Goal: Task Accomplishment & Management: Use online tool/utility

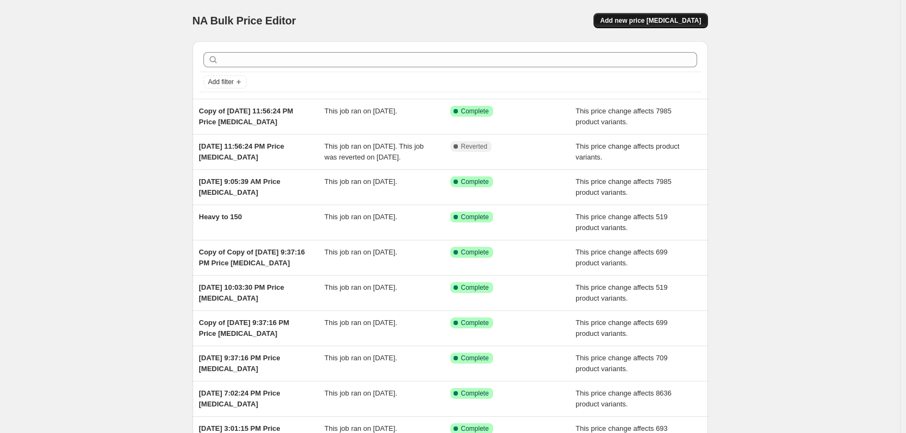
click at [654, 20] on span "Add new price [MEDICAL_DATA]" at bounding box center [650, 20] width 101 height 9
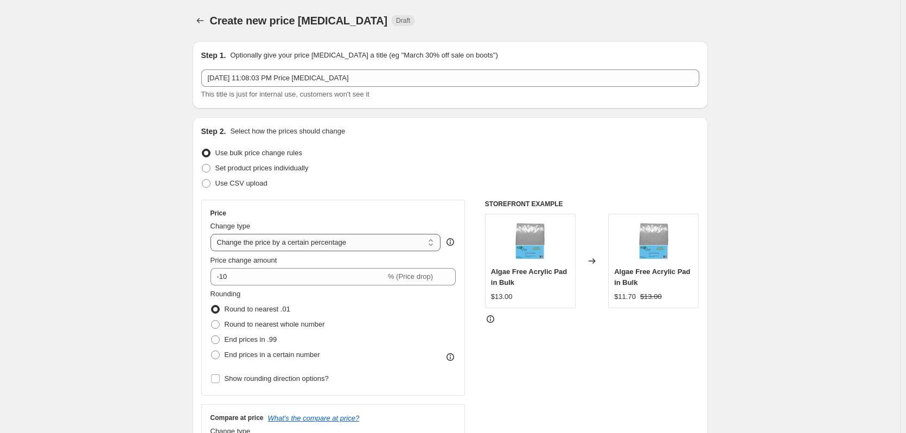
click at [307, 240] on select "Change the price to a certain amount Change the price by a certain amount Chang…" at bounding box center [326, 242] width 231 height 17
select select "pc"
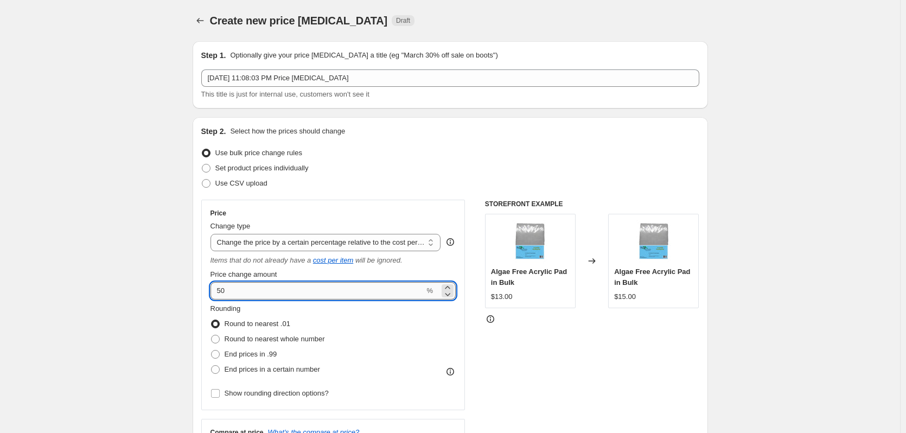
click at [275, 290] on input "50" at bounding box center [318, 290] width 214 height 17
type input "100"
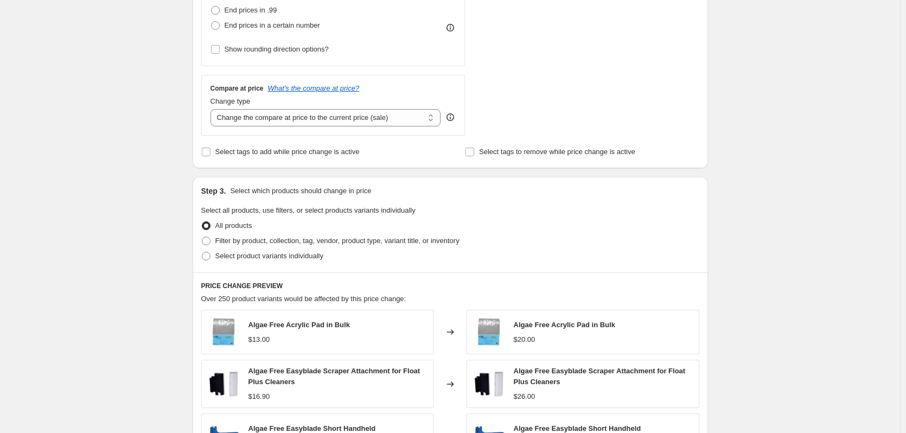
scroll to position [380, 0]
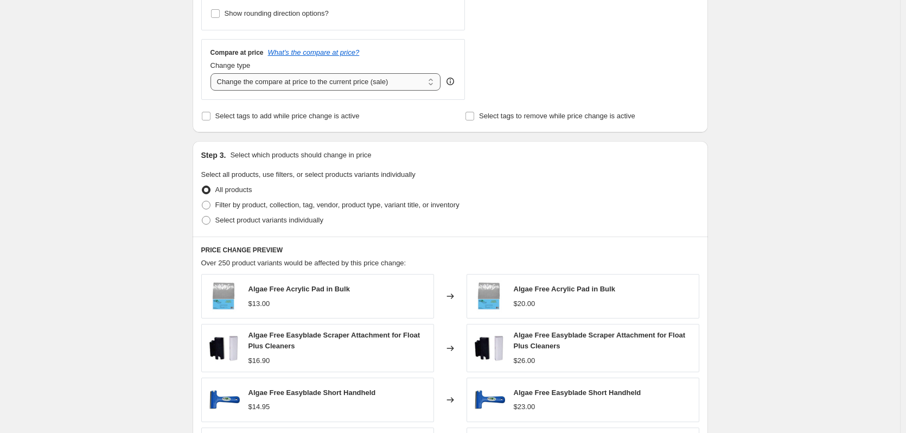
click at [330, 79] on select "Change the compare at price to the current price (sale) Change the compare at p…" at bounding box center [326, 81] width 231 height 17
select select "remove"
click at [213, 73] on select "Change the compare at price to the current price (sale) Change the compare at p…" at bounding box center [326, 81] width 231 height 17
click at [321, 120] on span "Select tags to add while price change is active" at bounding box center [287, 116] width 144 height 8
click at [211, 120] on input "Select tags to add while price change is active" at bounding box center [206, 116] width 9 height 9
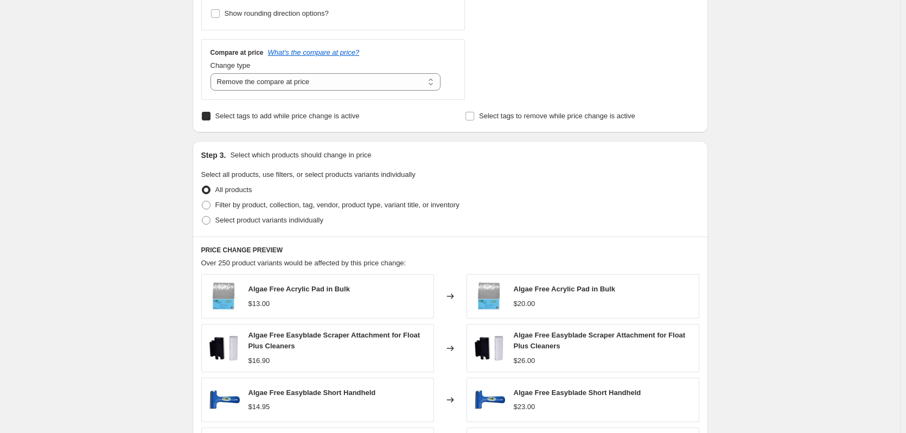
checkbox input "true"
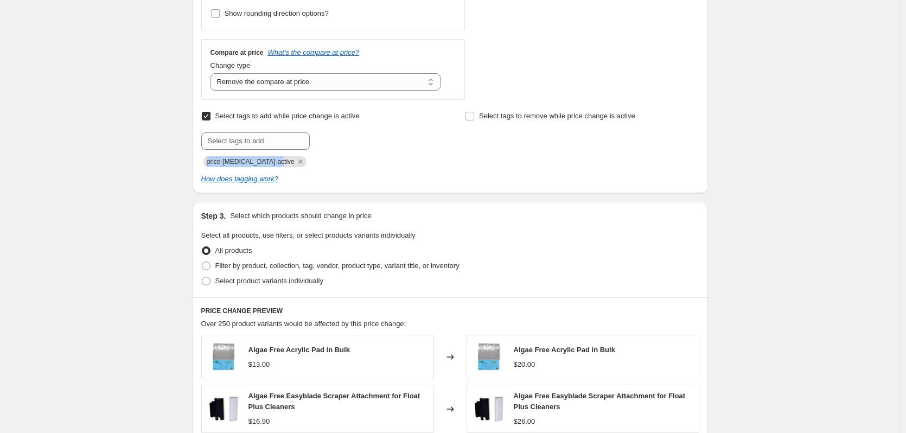
drag, startPoint x: 277, startPoint y: 162, endPoint x: 209, endPoint y: 165, distance: 68.4
click at [209, 165] on span "price-change-job-active" at bounding box center [251, 162] width 88 height 8
copy span "price-change-job-active"
click at [584, 120] on span "Select tags to remove while price change is active" at bounding box center [557, 116] width 156 height 8
click at [474, 120] on input "Select tags to remove while price change is active" at bounding box center [470, 116] width 9 height 9
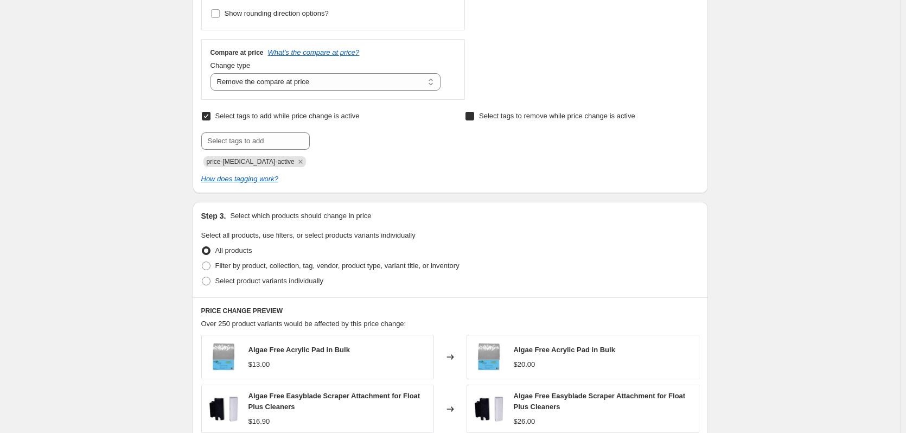
checkbox input "true"
click at [552, 143] on input "text" at bounding box center [519, 140] width 109 height 17
paste input "price-change-job-active"
type input "price-change-job-active"
click at [423, 168] on div "Select tags to add while price change is active Submit price-change-job-active …" at bounding box center [450, 147] width 498 height 76
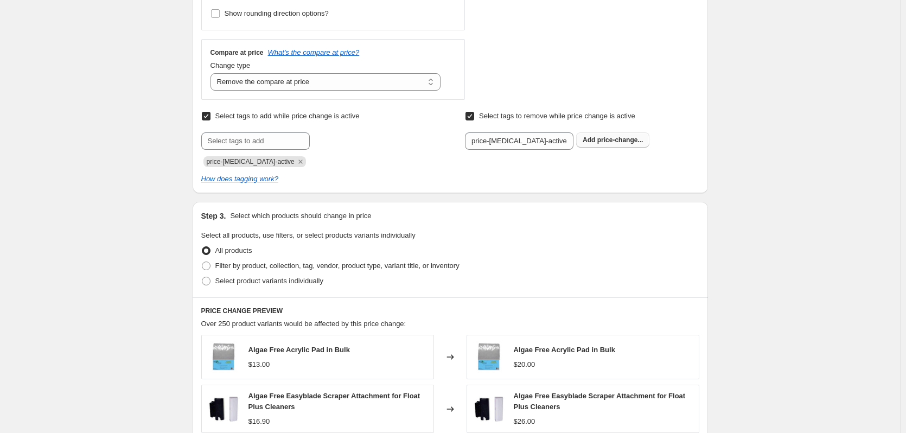
click at [590, 138] on b "Add" at bounding box center [589, 140] width 12 height 8
click at [298, 163] on icon "Remove price-change-job-active" at bounding box center [300, 162] width 4 height 4
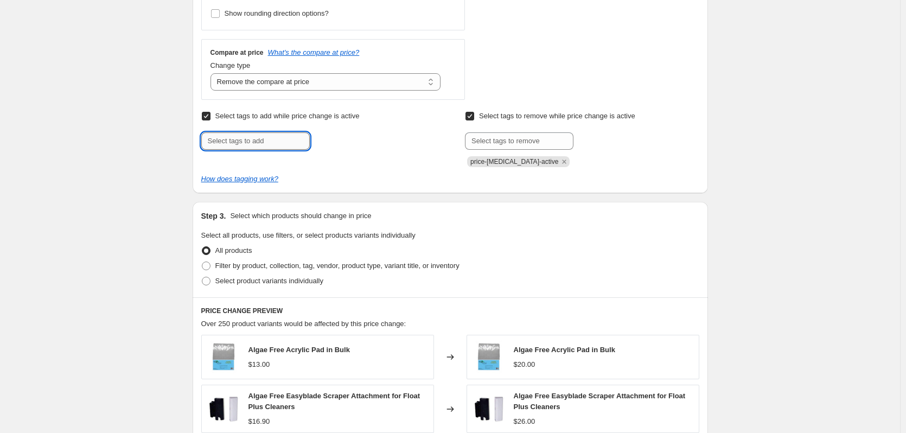
click at [279, 147] on input "text" at bounding box center [255, 140] width 109 height 17
paste input "price-change-job-active"
click at [273, 141] on input "price-change-job-active" at bounding box center [255, 140] width 109 height 17
type input "price-change-job-heavy"
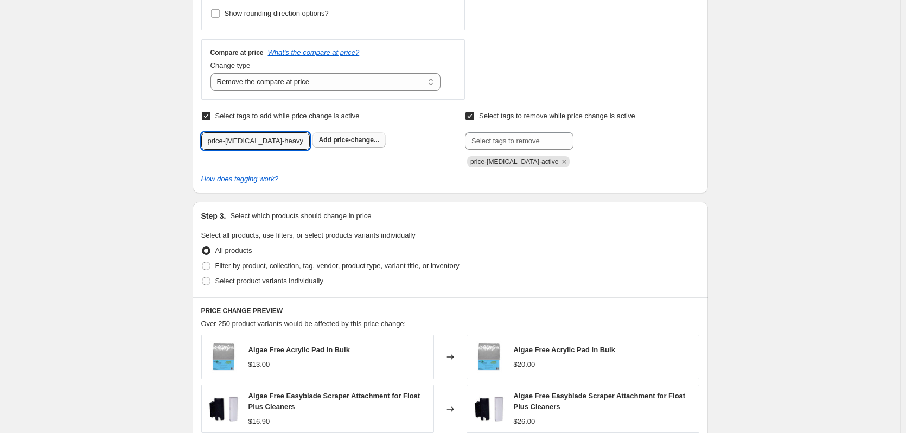
click at [351, 138] on span "price-change..." at bounding box center [356, 140] width 46 height 8
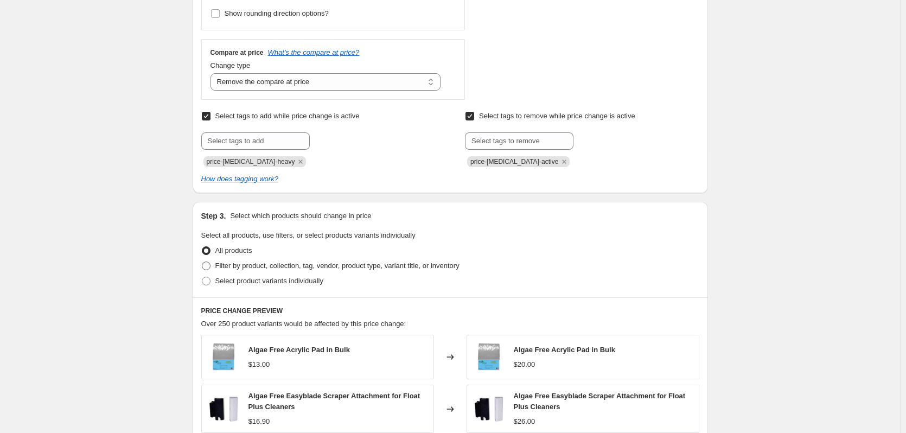
click at [273, 265] on span "Filter by product, collection, tag, vendor, product type, variant title, or inv…" at bounding box center [337, 266] width 244 height 8
click at [202, 262] on input "Filter by product, collection, tag, vendor, product type, variant title, or inv…" at bounding box center [202, 262] width 1 height 1
radio input "true"
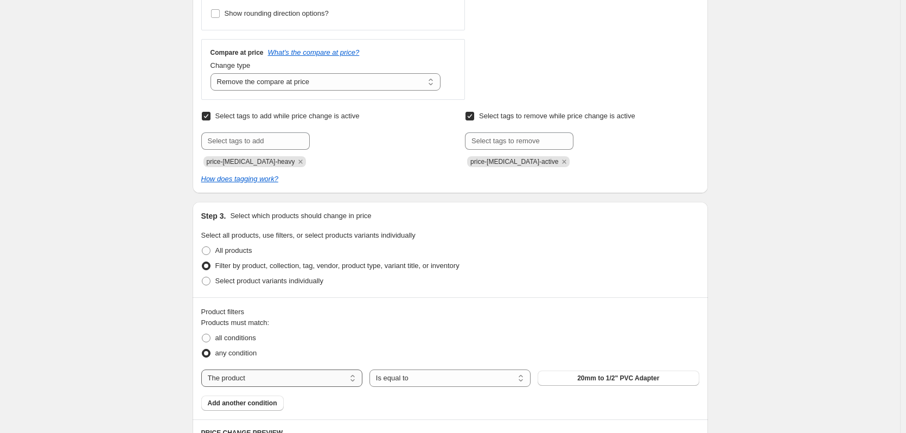
click at [297, 376] on select "The product The product's collection The product's tag The product's vendor The…" at bounding box center [281, 377] width 161 height 17
click at [284, 377] on select "The product The product's collection The product's tag The product's vendor The…" at bounding box center [281, 377] width 161 height 17
select select "tag"
click at [602, 377] on button "100GPD" at bounding box center [618, 378] width 161 height 15
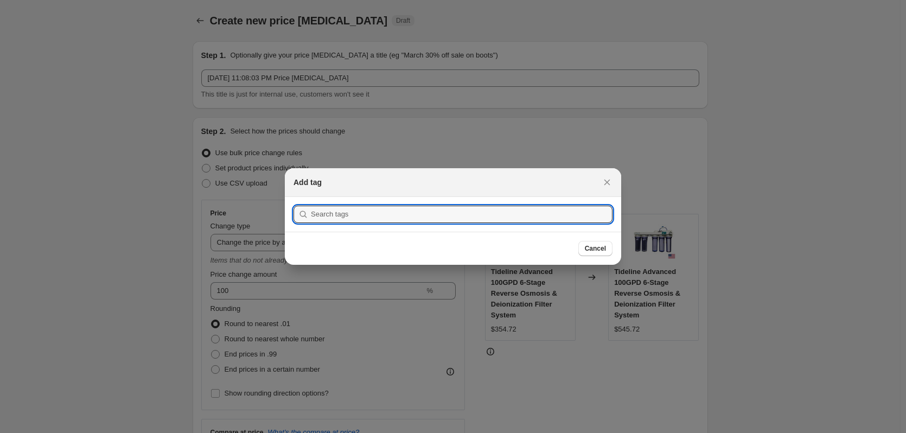
scroll to position [0, 0]
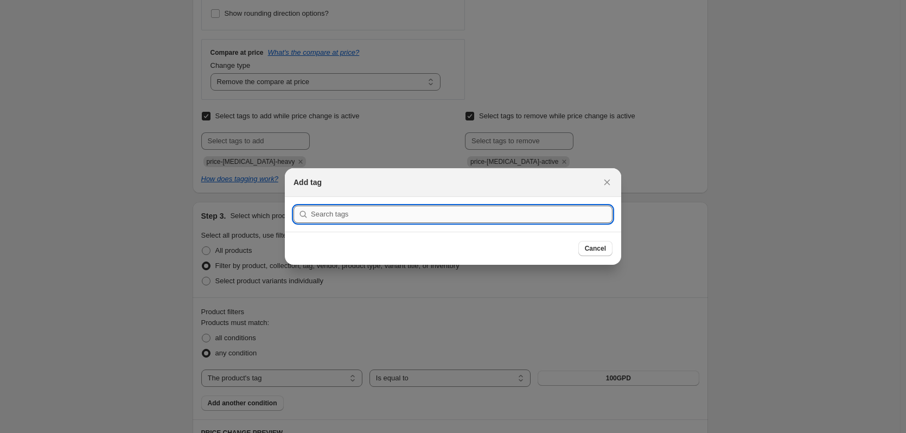
click at [427, 218] on input ":r2h:" at bounding box center [462, 214] width 302 height 17
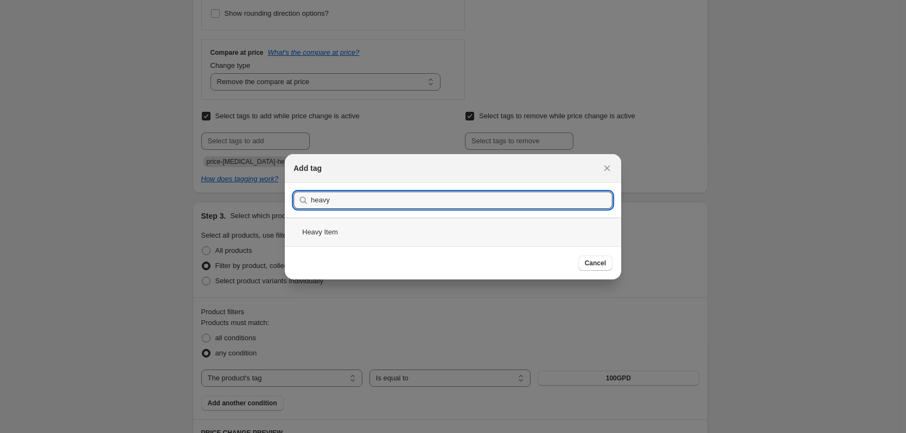
type input "heavy"
click at [397, 235] on div "Heavy Item" at bounding box center [453, 232] width 336 height 29
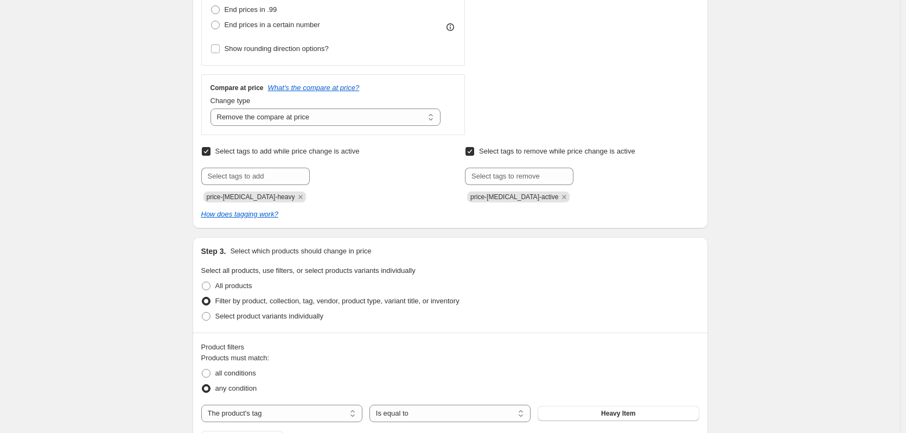
scroll to position [163, 0]
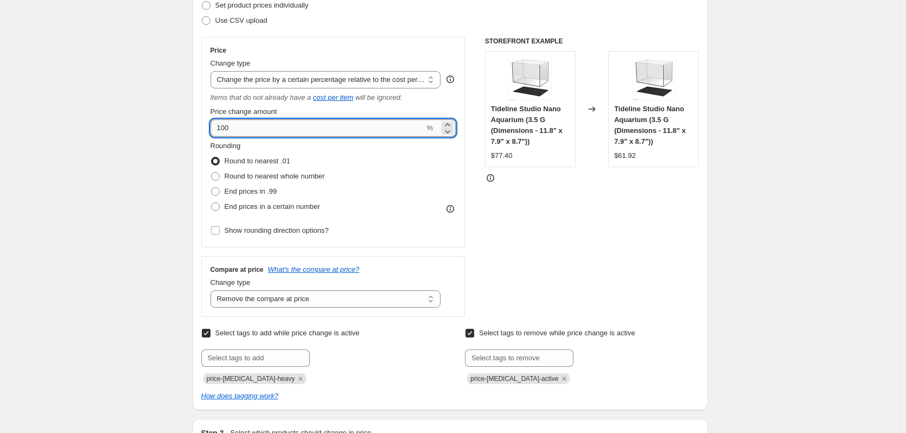
click at [287, 129] on input "100" at bounding box center [318, 127] width 214 height 17
type input "150"
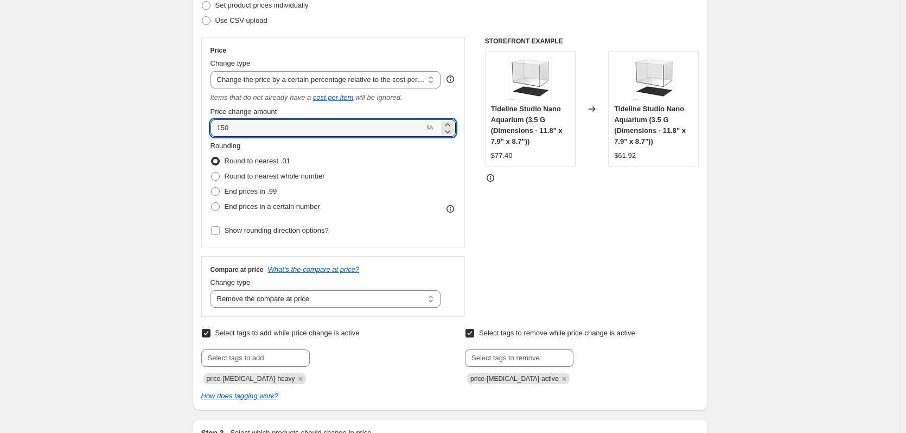
click at [387, 158] on div "Rounding Round to nearest .01 Round to nearest whole number End prices in .99 E…" at bounding box center [334, 178] width 246 height 74
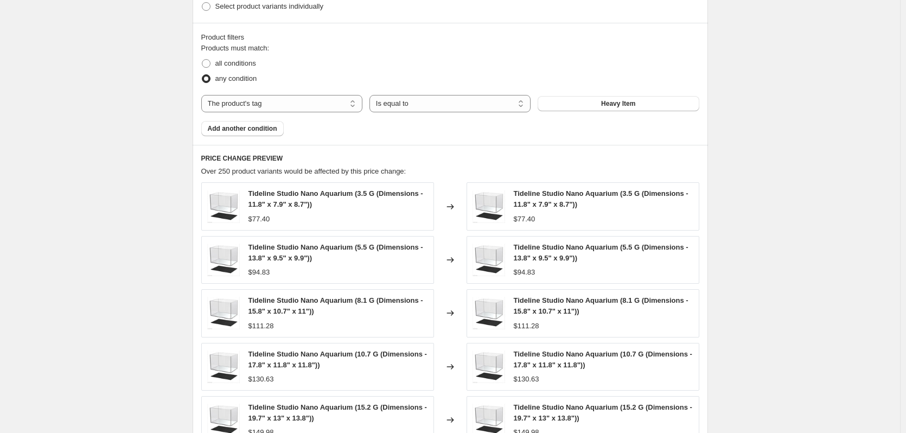
scroll to position [814, 0]
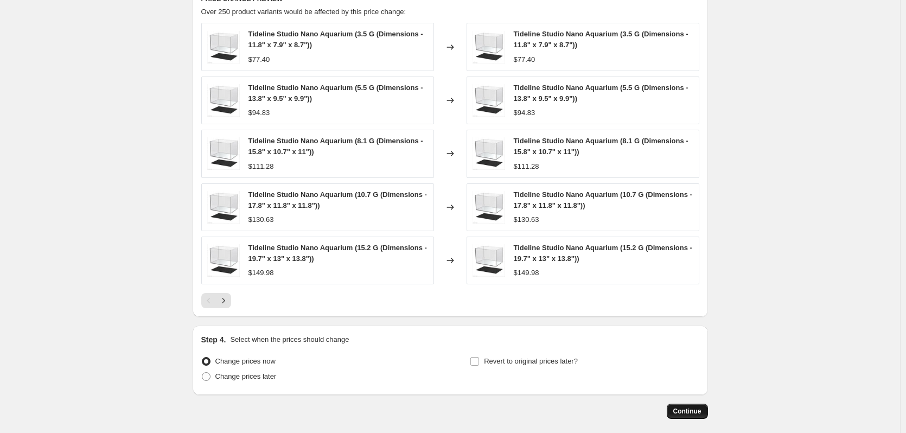
click at [685, 410] on span "Continue" at bounding box center [687, 411] width 28 height 9
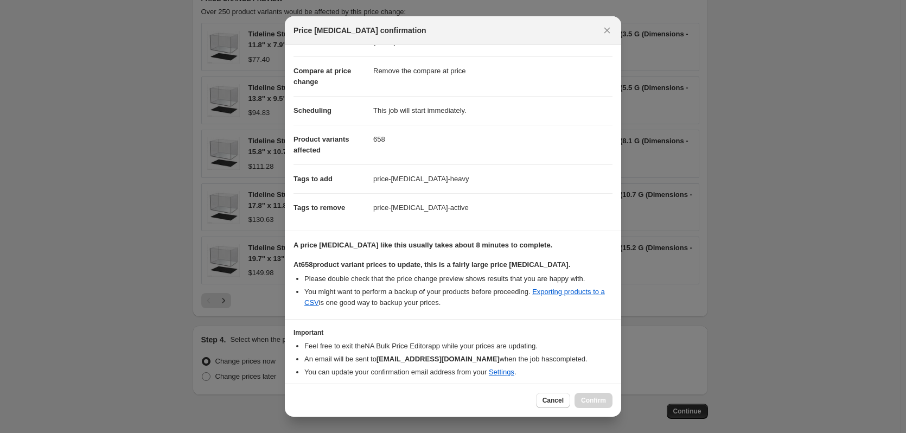
scroll to position [85, 0]
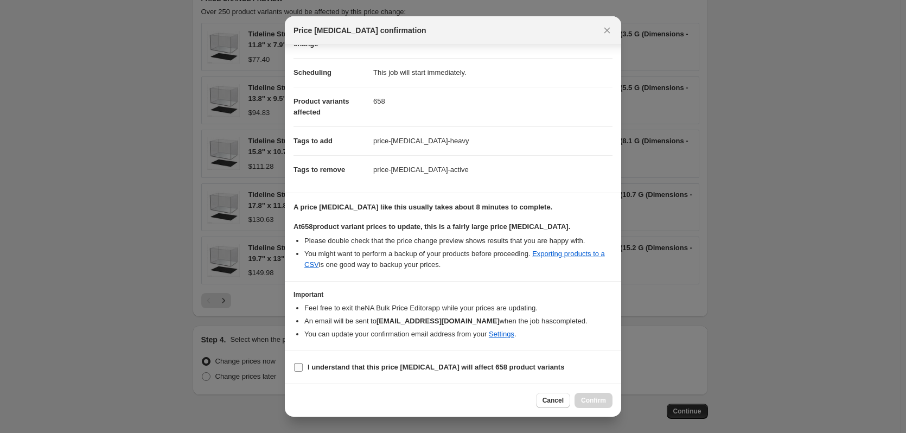
click at [298, 368] on input "I understand that this price change job will affect 658 product variants" at bounding box center [298, 367] width 9 height 9
checkbox input "true"
click at [593, 398] on span "Confirm" at bounding box center [593, 400] width 25 height 9
